Goal: Task Accomplishment & Management: Complete application form

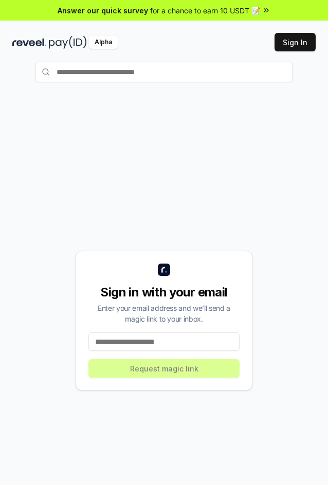
click at [161, 338] on input at bounding box center [163, 341] width 151 height 18
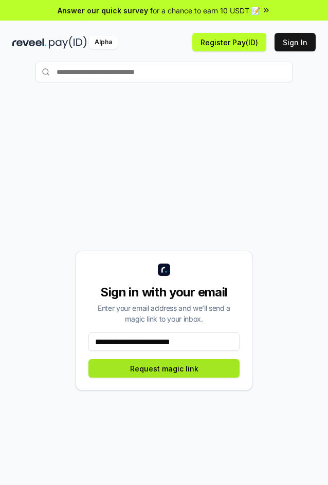
type input "**********"
click at [225, 369] on button "Request magic link" at bounding box center [163, 368] width 151 height 18
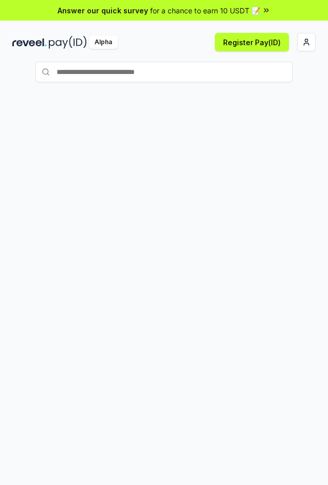
scroll to position [53, 0]
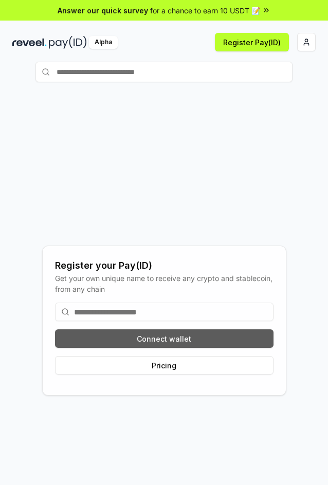
click at [186, 333] on button "Connect wallet" at bounding box center [164, 338] width 218 height 18
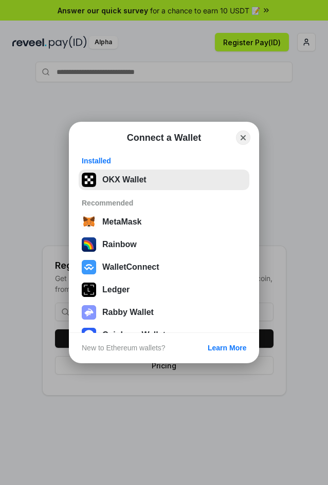
click at [161, 183] on button "OKX Wallet" at bounding box center [164, 180] width 171 height 21
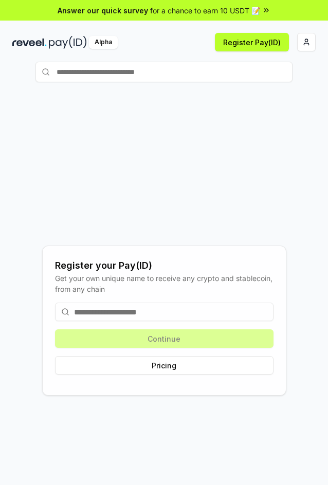
click at [166, 309] on input at bounding box center [164, 312] width 218 height 18
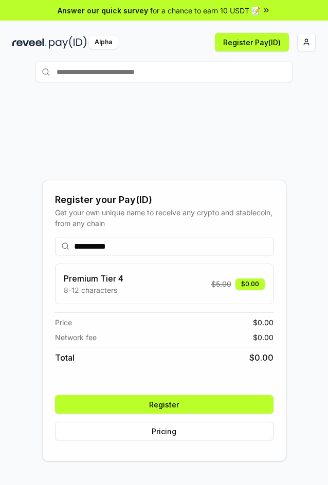
type input "**********"
click at [218, 411] on button "Register" at bounding box center [164, 404] width 218 height 18
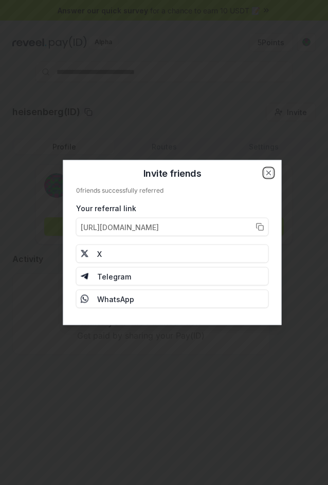
drag, startPoint x: 267, startPoint y: 170, endPoint x: 260, endPoint y: 173, distance: 7.4
click at [268, 170] on icon "button" at bounding box center [269, 173] width 8 height 8
